Goal: Transaction & Acquisition: Download file/media

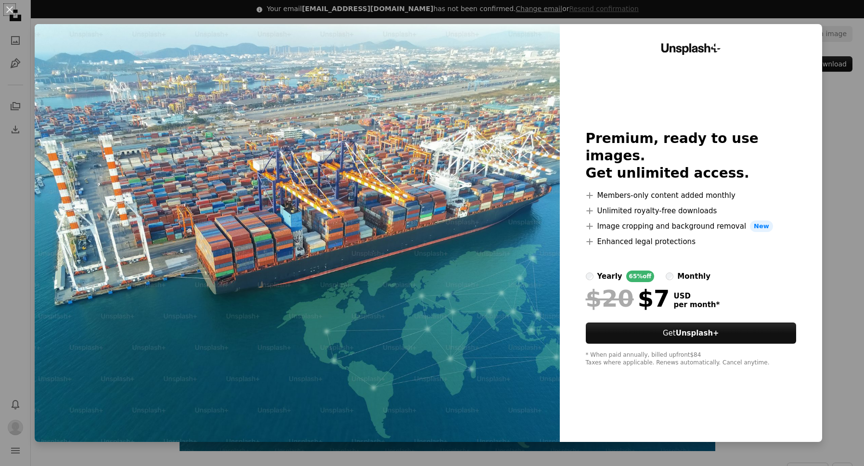
click at [846, 140] on div "An X shape Unsplash+ Premium, ready to use images. Get unlimited access. A plus…" at bounding box center [432, 233] width 864 height 466
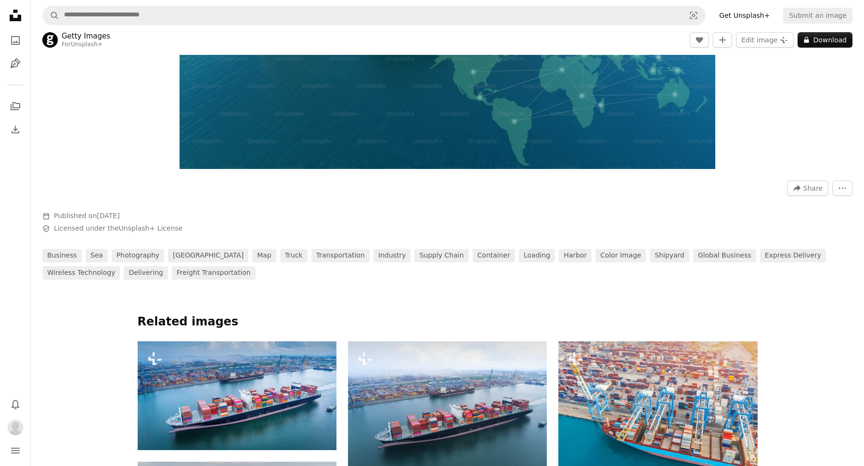
scroll to position [275, 0]
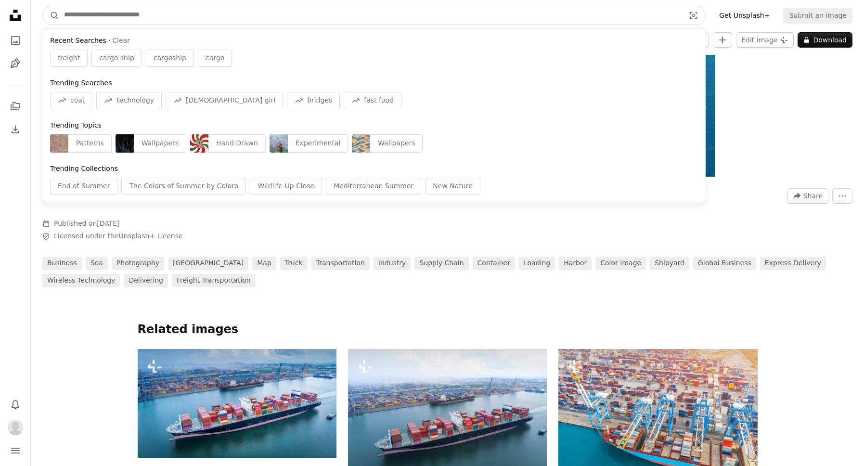
click at [156, 13] on input "Find visuals sitewide" at bounding box center [370, 15] width 623 height 18
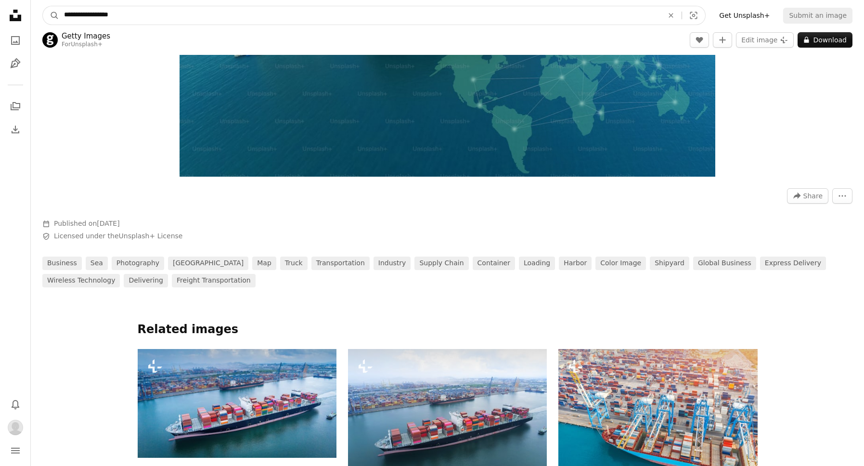
type input "**********"
click at [43, 6] on button "A magnifying glass" at bounding box center [51, 15] width 16 height 18
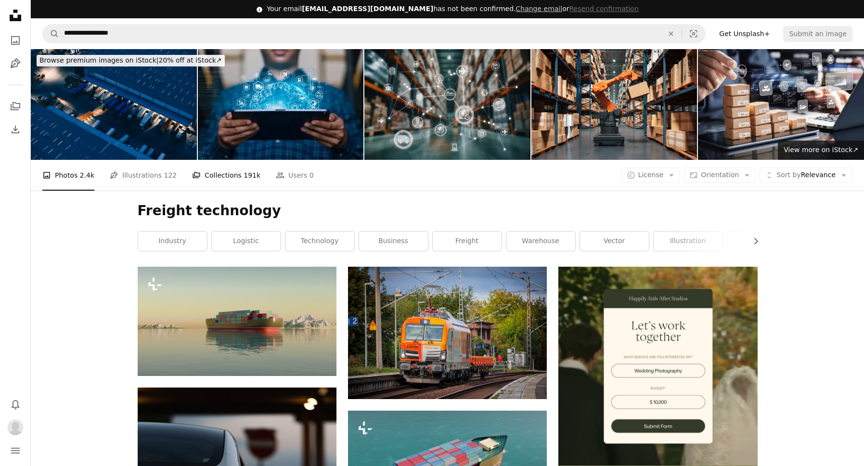
click at [220, 177] on link "A stack of folders Collections 191k" at bounding box center [226, 175] width 68 height 31
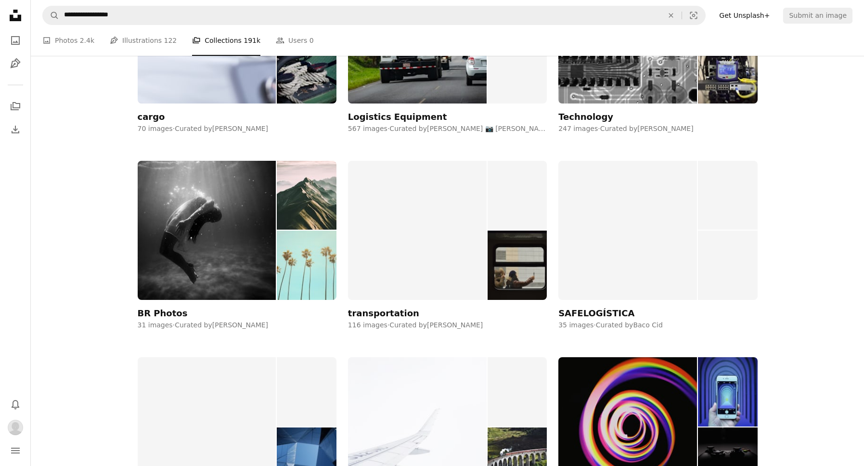
scroll to position [1043, 0]
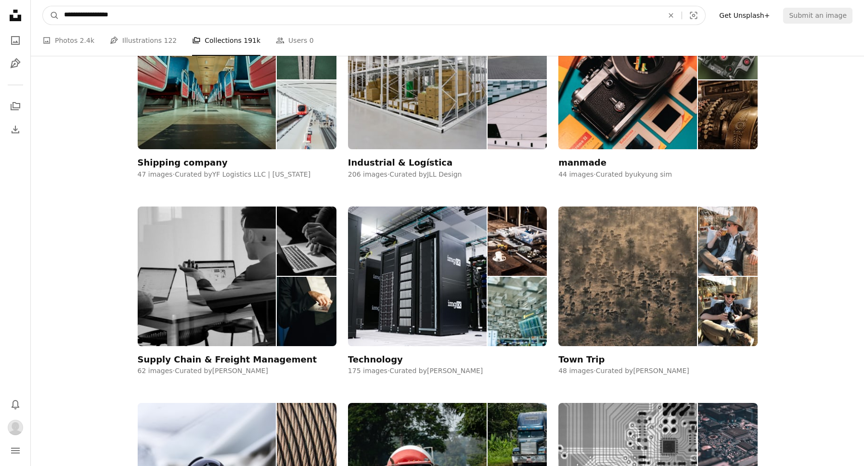
click at [306, 17] on input "**********" at bounding box center [359, 15] width 601 height 18
type input "*****"
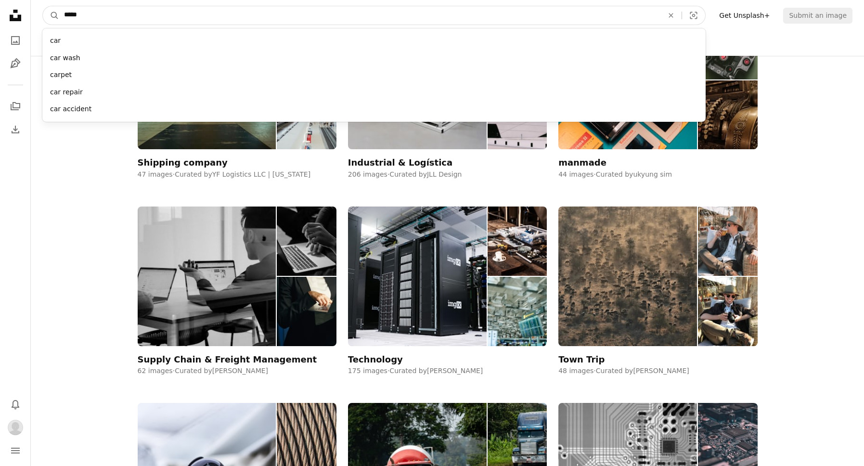
click button "A magnifying glass" at bounding box center [51, 15] width 16 height 18
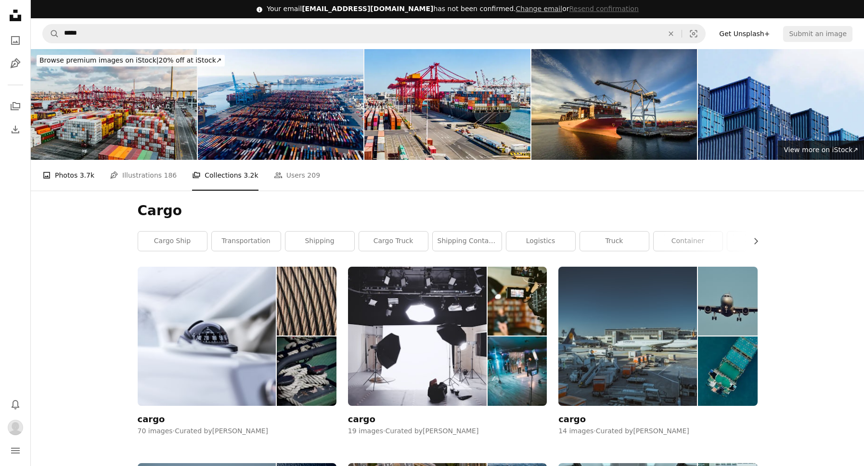
click at [84, 173] on span "3.7k" at bounding box center [87, 175] width 14 height 11
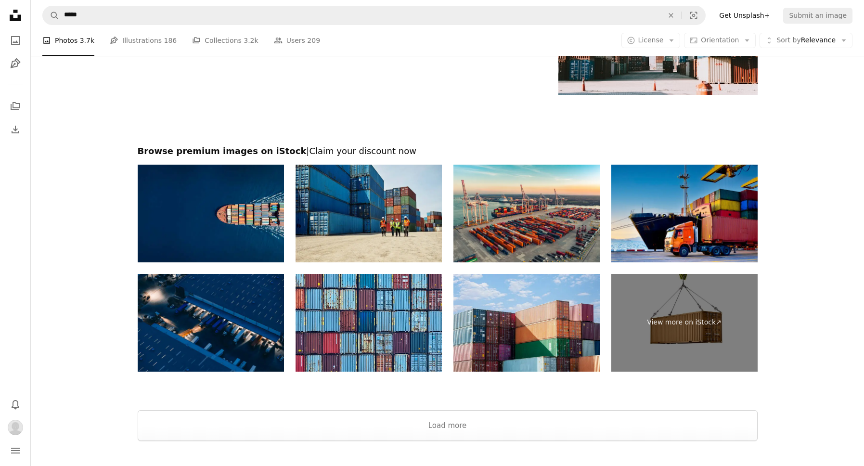
scroll to position [1513, 0]
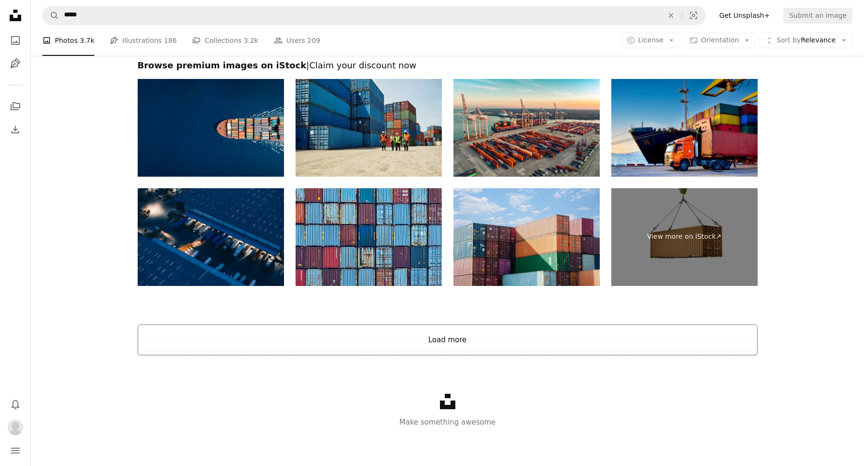
drag, startPoint x: 344, startPoint y: 355, endPoint x: 342, endPoint y: 348, distance: 8.1
click at [336, 345] on button "Load more" at bounding box center [448, 340] width 620 height 31
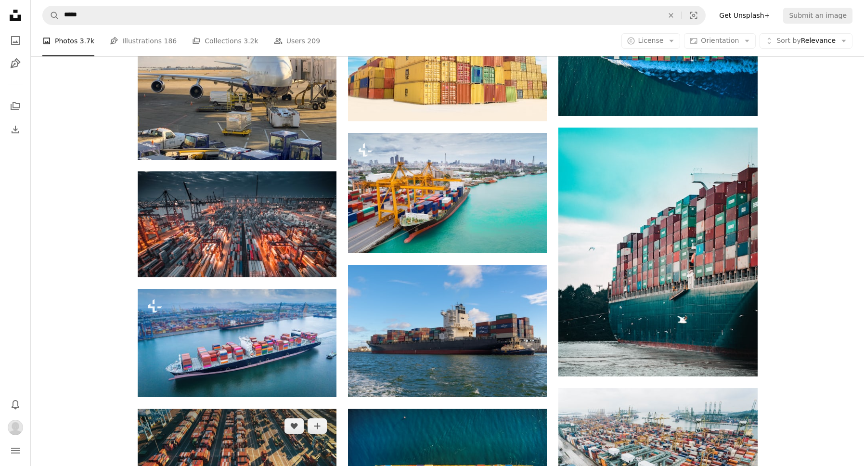
scroll to position [598, 0]
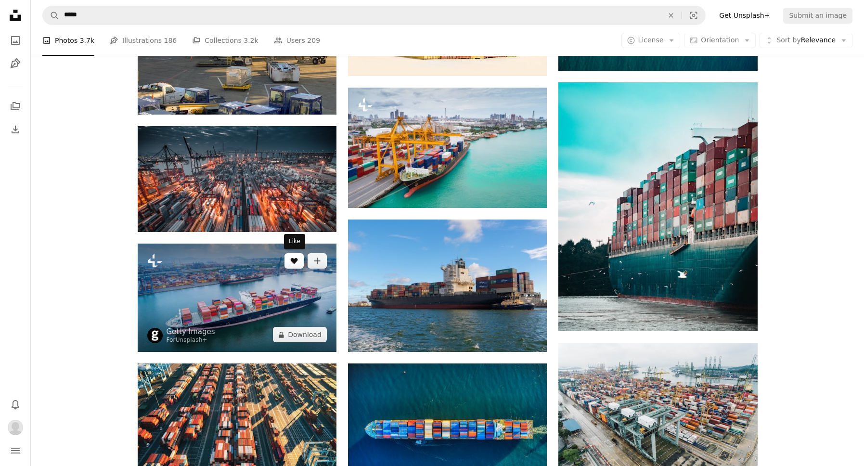
click at [291, 264] on icon "A heart" at bounding box center [294, 261] width 8 height 8
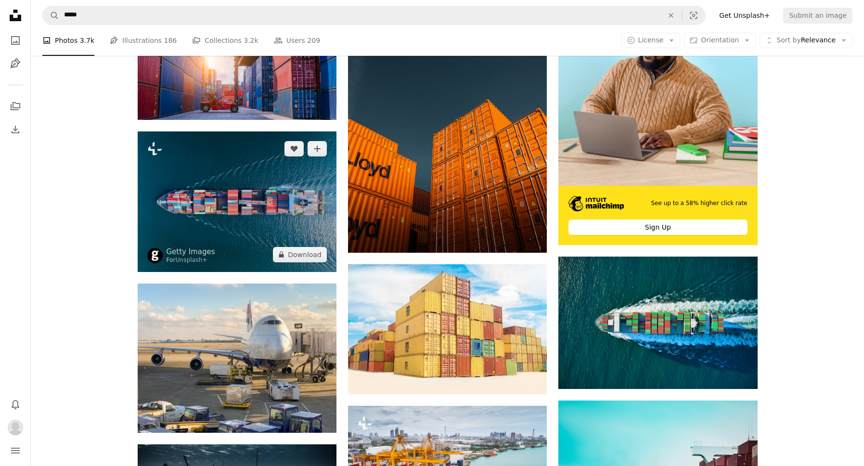
scroll to position [323, 0]
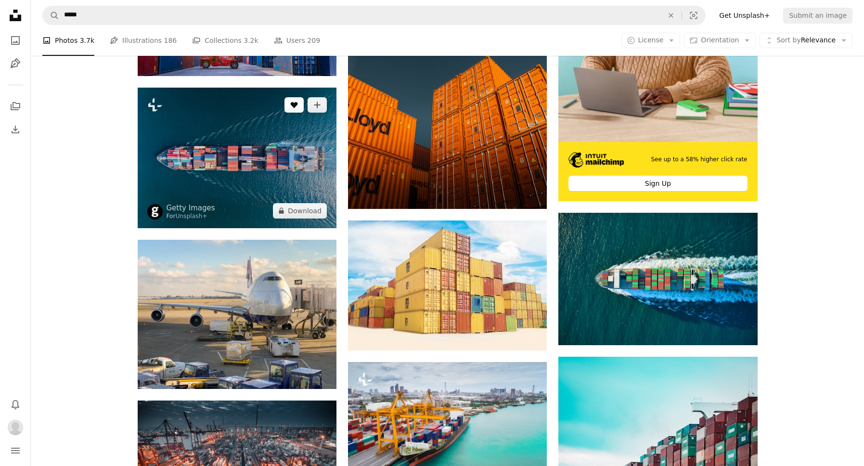
click at [300, 106] on button "A heart" at bounding box center [294, 104] width 19 height 15
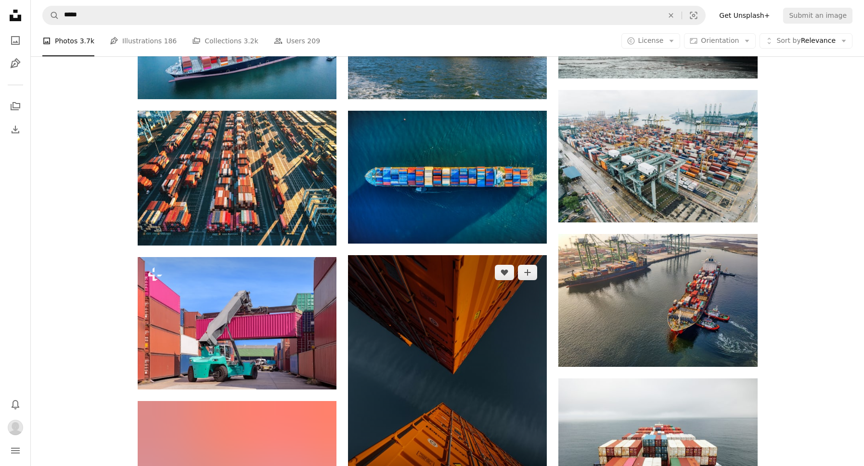
scroll to position [927, 0]
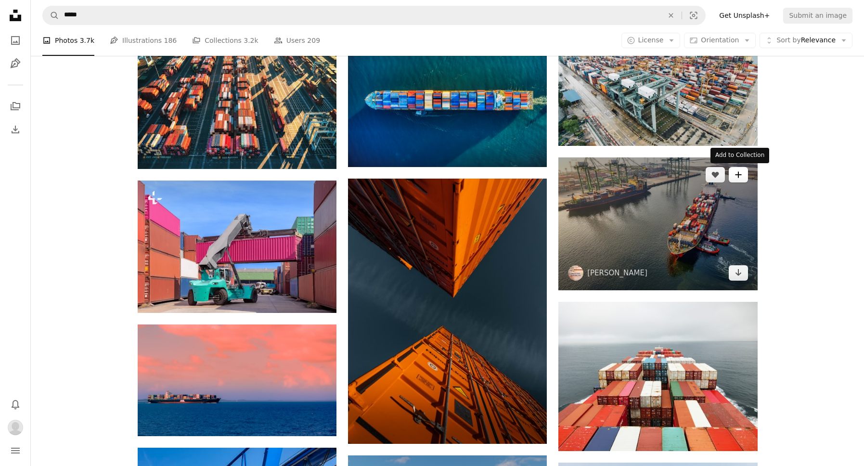
click at [737, 175] on icon "Add to Collection" at bounding box center [738, 174] width 6 height 6
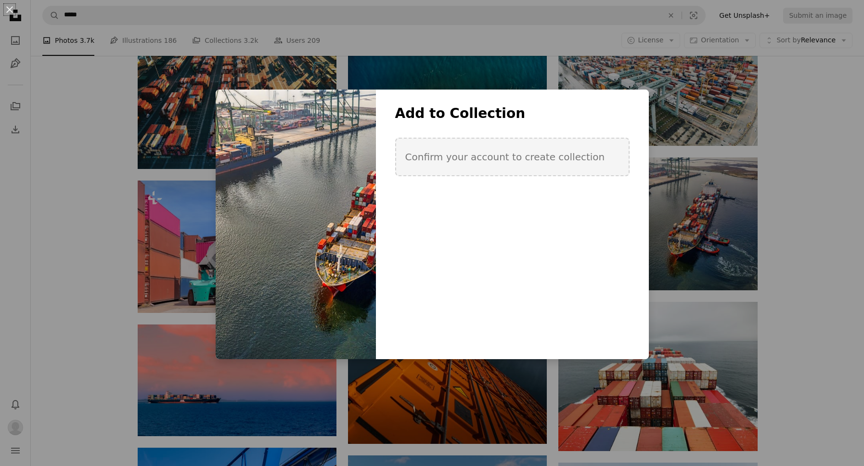
click at [734, 160] on div "An X shape Add to Collection Confirm your account to create collection Create n…" at bounding box center [432, 233] width 864 height 466
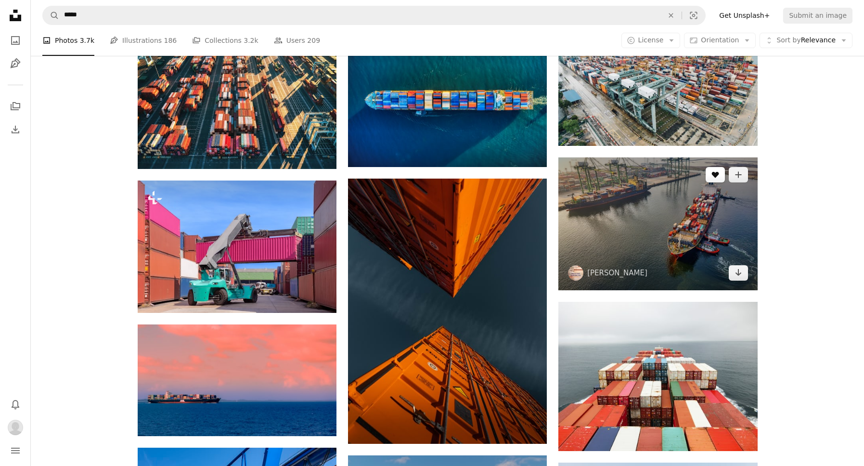
click at [717, 171] on icon "A heart" at bounding box center [716, 175] width 8 height 8
click at [619, 217] on img at bounding box center [658, 223] width 199 height 133
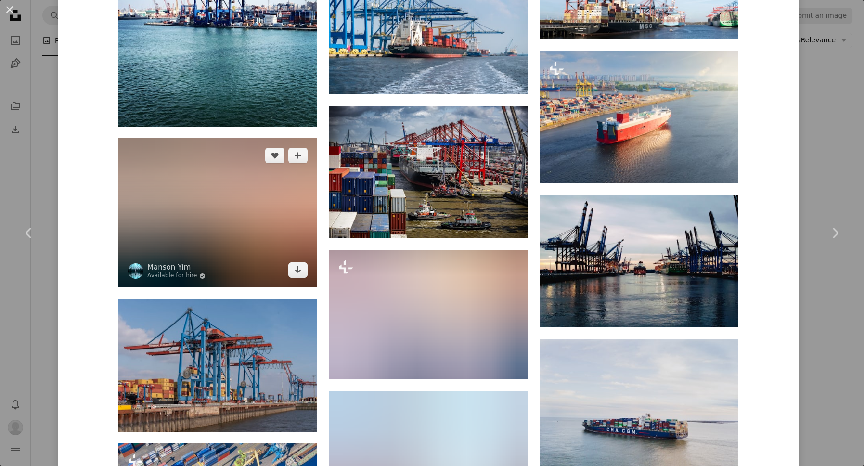
scroll to position [2102, 0]
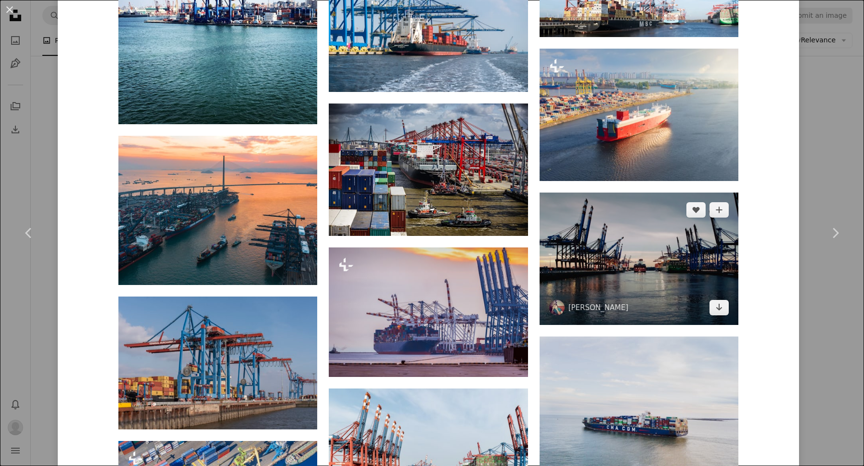
click at [623, 270] on img at bounding box center [639, 259] width 199 height 132
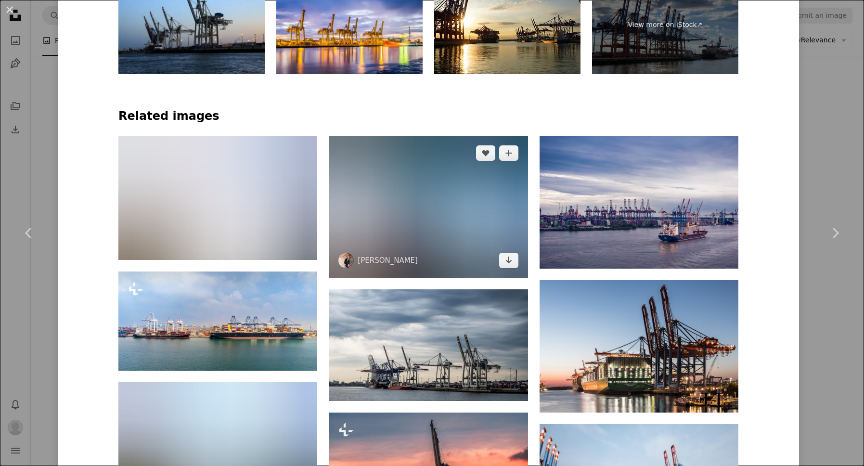
scroll to position [737, 0]
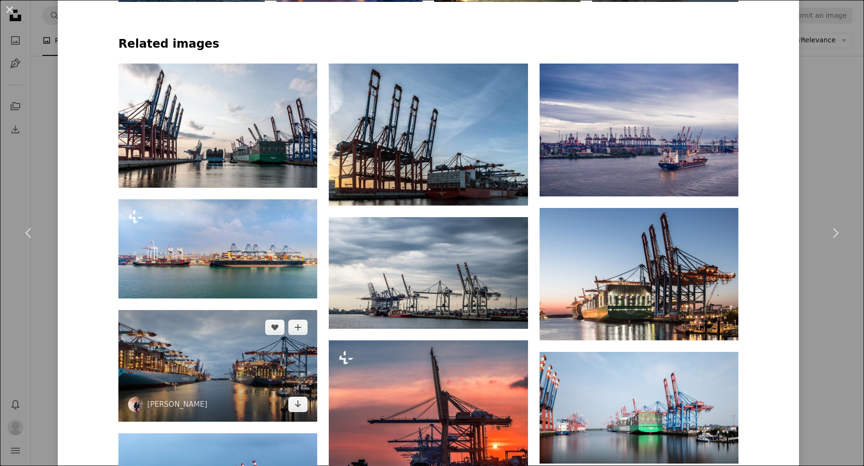
click at [214, 376] on img at bounding box center [217, 366] width 199 height 112
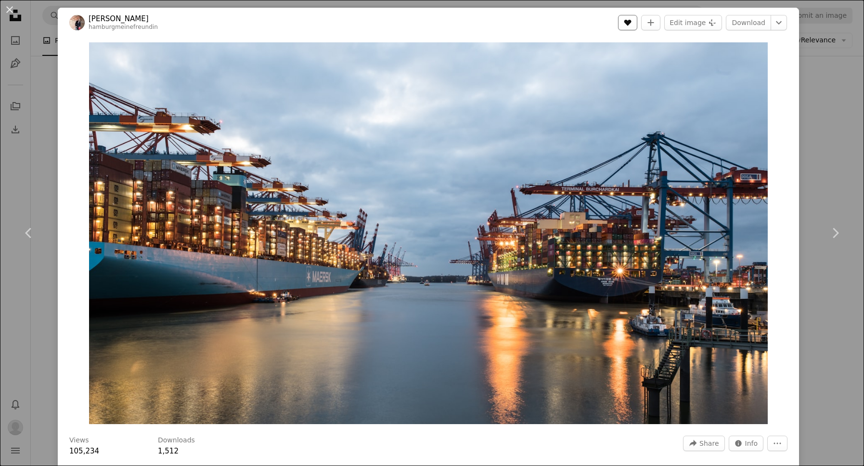
click at [637, 27] on button "A heart" at bounding box center [627, 22] width 19 height 15
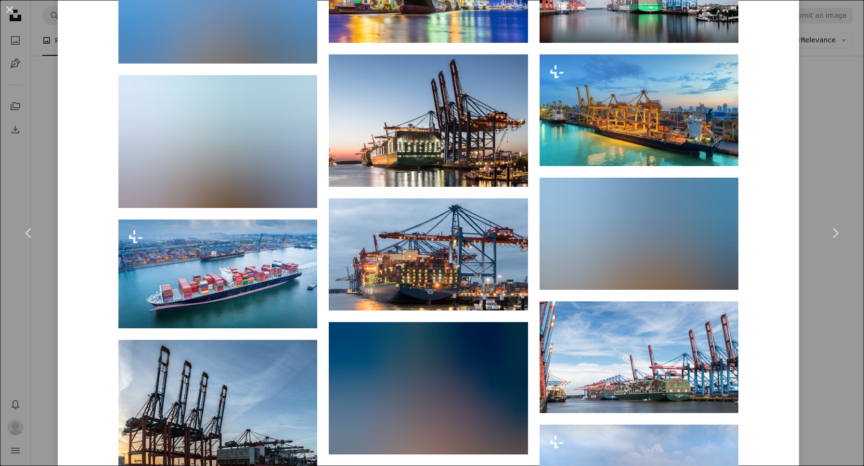
scroll to position [589, 0]
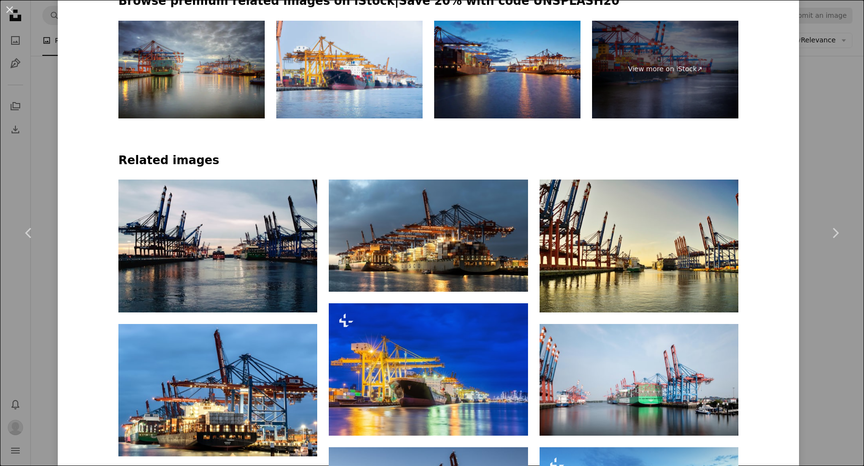
click at [46, 159] on div "An X shape Chevron left Chevron right [PERSON_NAME] hamburgmeinefreundin A hear…" at bounding box center [432, 233] width 864 height 466
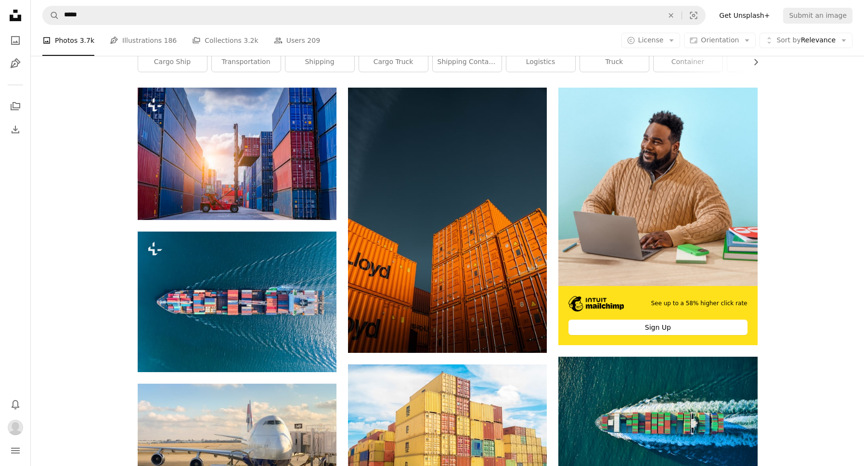
scroll to position [158, 0]
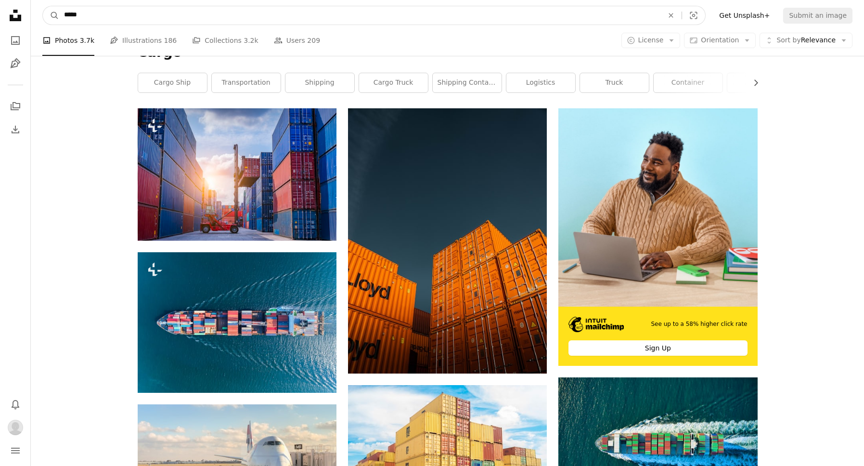
click at [179, 23] on input "*****" at bounding box center [359, 15] width 601 height 18
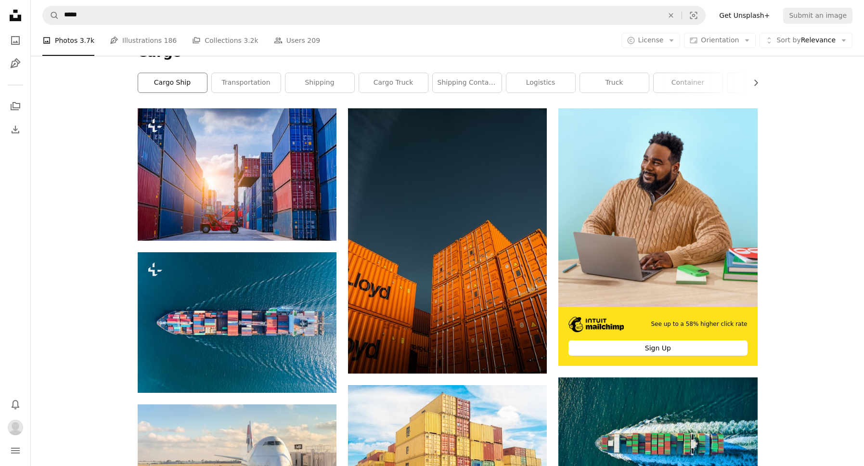
click at [172, 77] on link "cargo ship" at bounding box center [172, 82] width 69 height 19
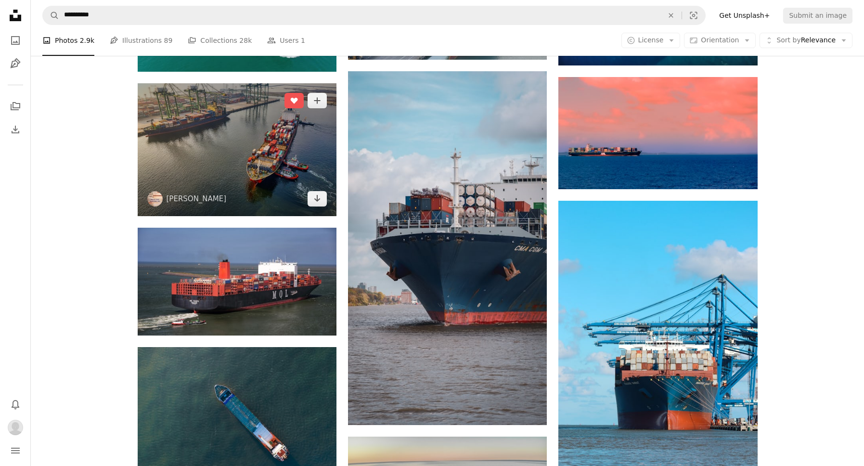
scroll to position [494, 0]
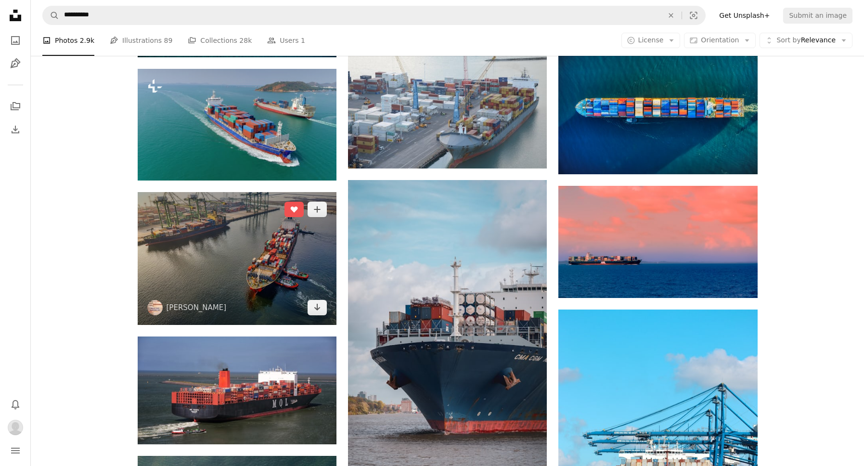
click at [236, 236] on img at bounding box center [237, 258] width 199 height 133
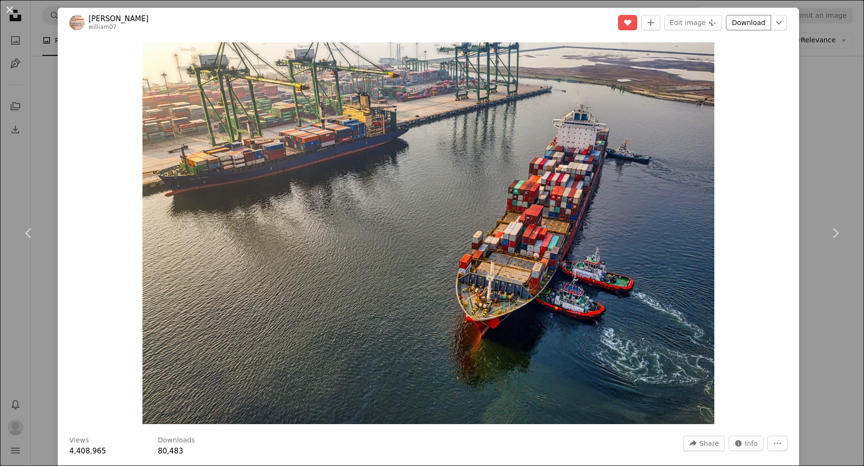
click at [758, 22] on link "Download" at bounding box center [748, 22] width 45 height 15
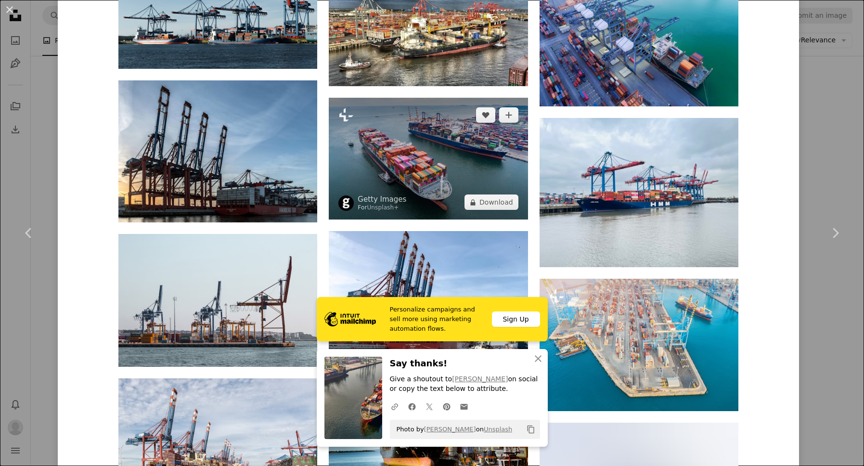
scroll to position [933, 0]
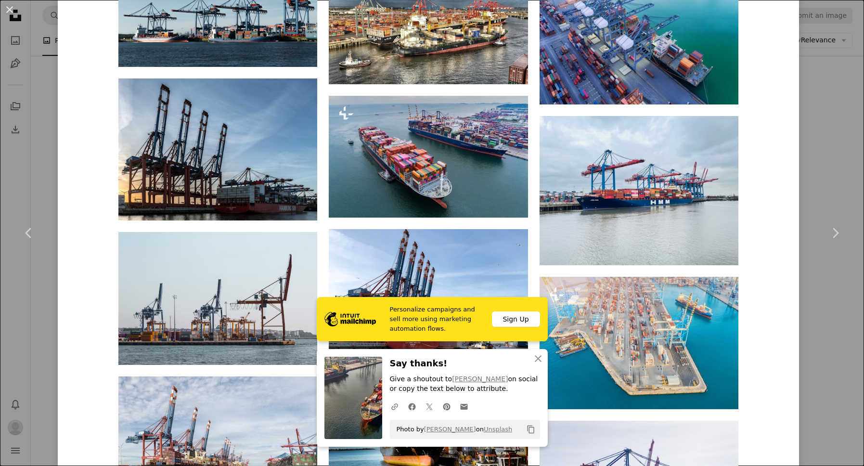
click at [847, 157] on div "An X shape Chevron left Chevron right Personalize campaigns and sell more using…" at bounding box center [432, 233] width 864 height 466
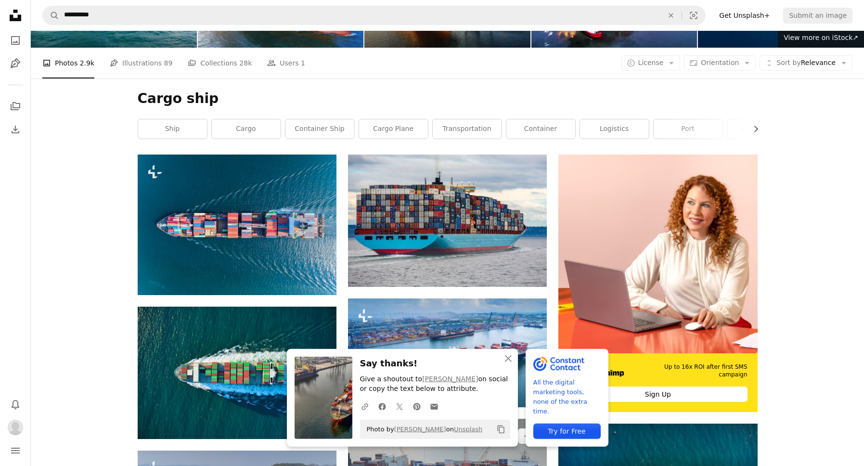
scroll to position [110, 0]
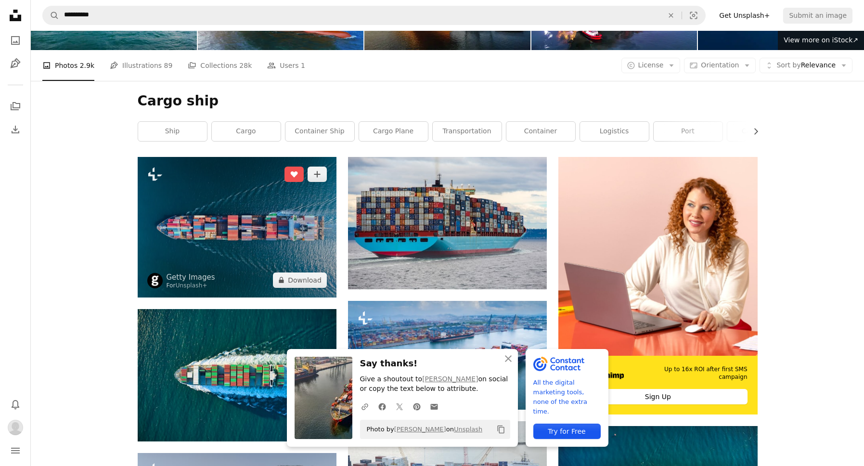
click at [278, 210] on img at bounding box center [237, 227] width 199 height 141
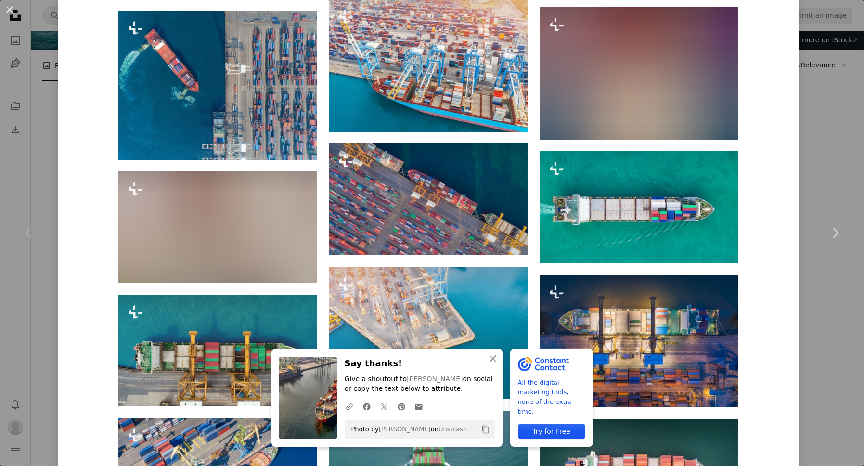
scroll to position [1375, 0]
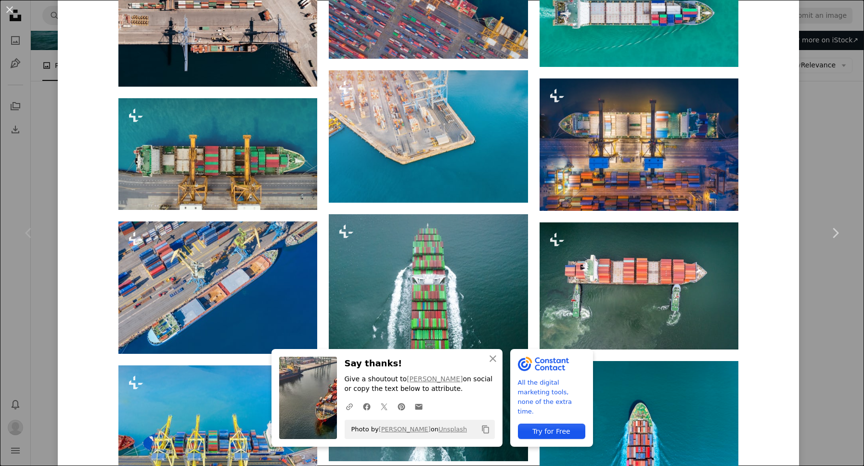
click at [55, 191] on div "Chevron left" at bounding box center [29, 233] width 58 height 92
click at [50, 191] on div "Chevron left" at bounding box center [29, 233] width 58 height 92
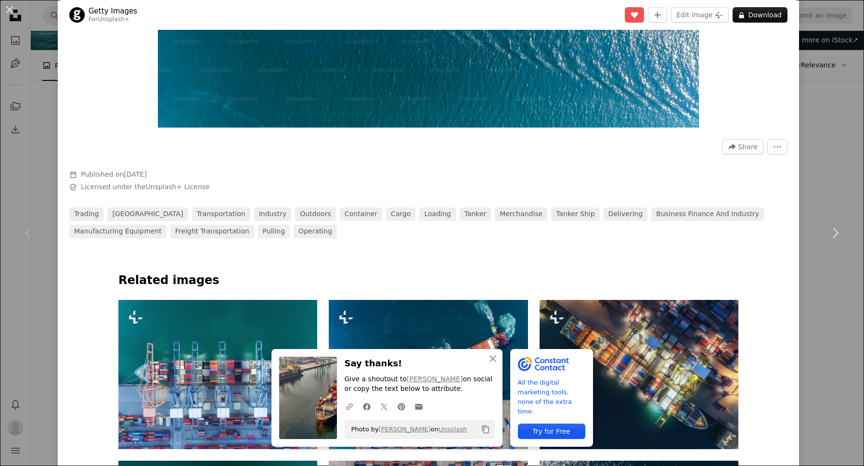
scroll to position [0, 0]
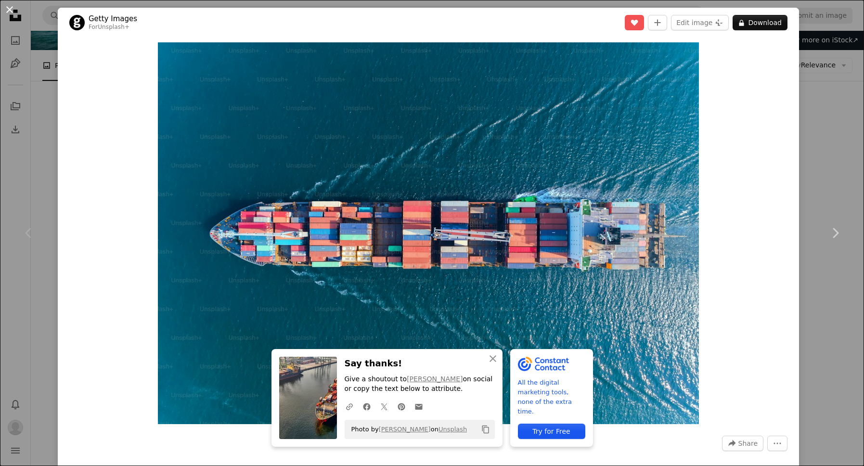
click at [15, 8] on button "An X shape" at bounding box center [10, 10] width 12 height 12
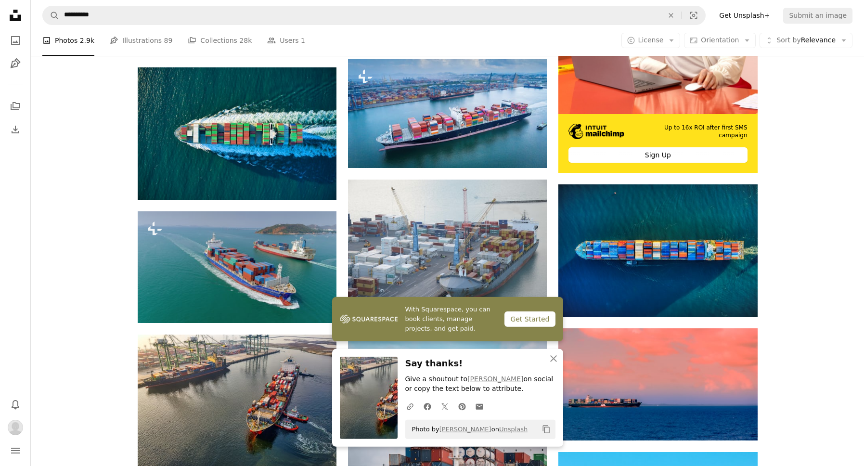
scroll to position [329, 0]
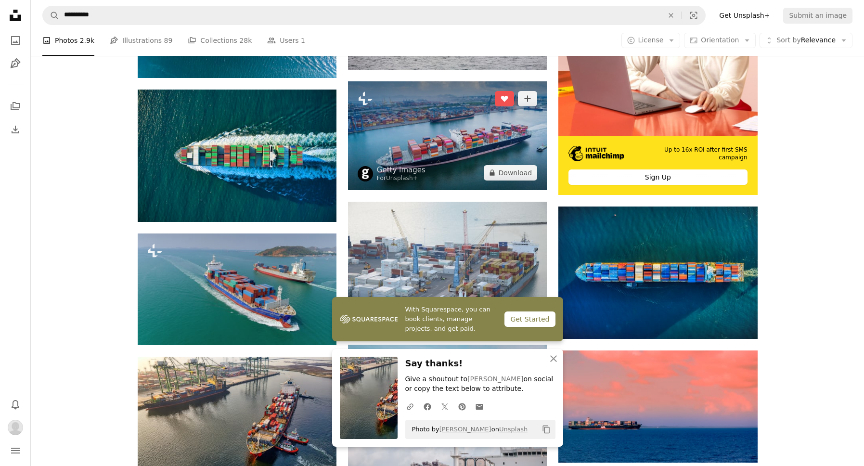
click at [431, 144] on img at bounding box center [447, 135] width 199 height 109
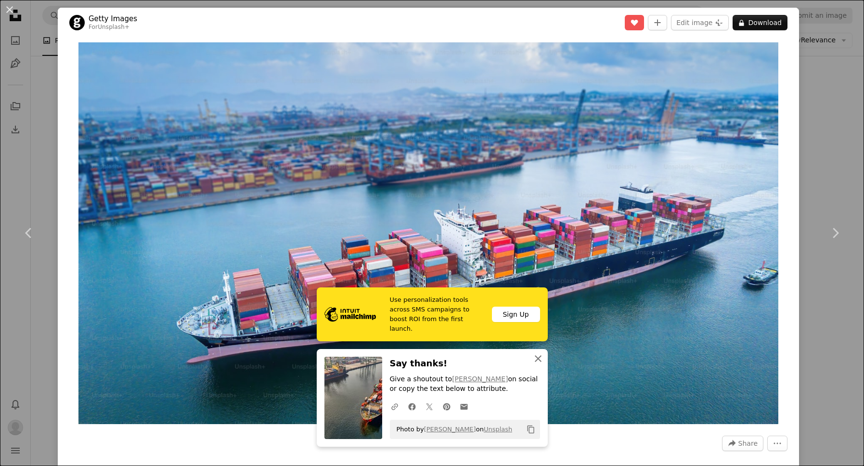
click at [540, 363] on icon "An X shape" at bounding box center [539, 359] width 12 height 12
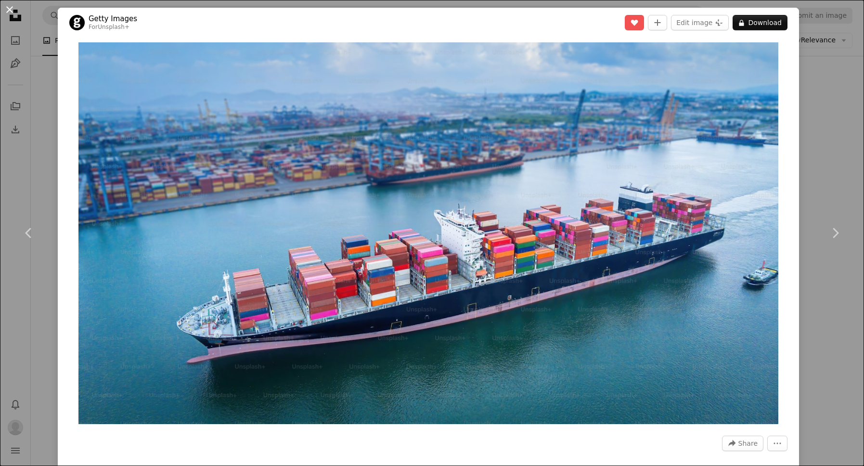
click at [5, 10] on button "An X shape" at bounding box center [10, 10] width 12 height 12
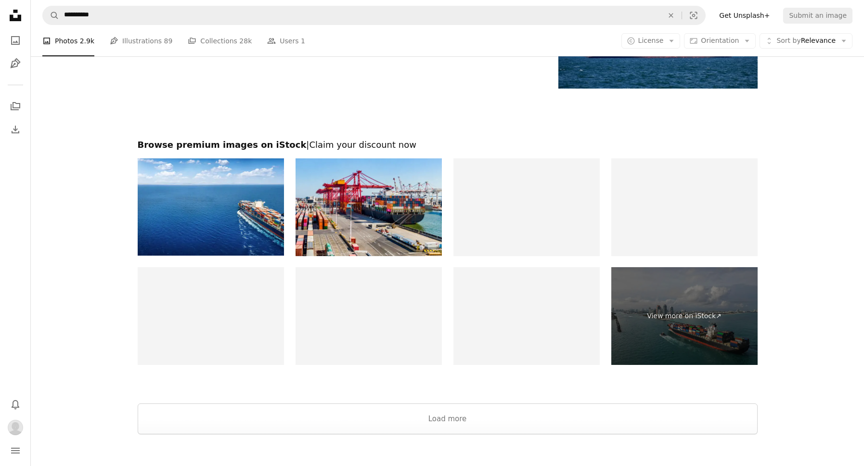
scroll to position [1482, 0]
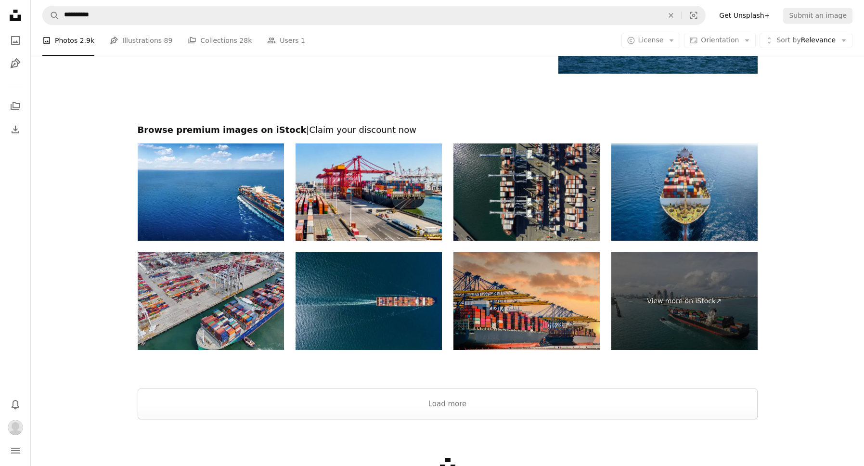
click at [373, 309] on img at bounding box center [369, 301] width 146 height 98
